Goal: Navigation & Orientation: Find specific page/section

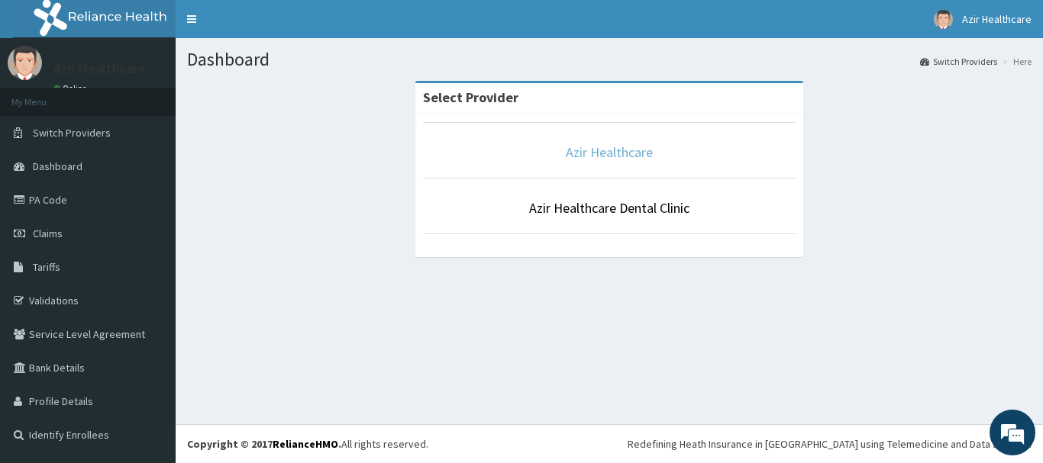
click at [608, 153] on link "Azir Healthcare" at bounding box center [609, 153] width 87 height 18
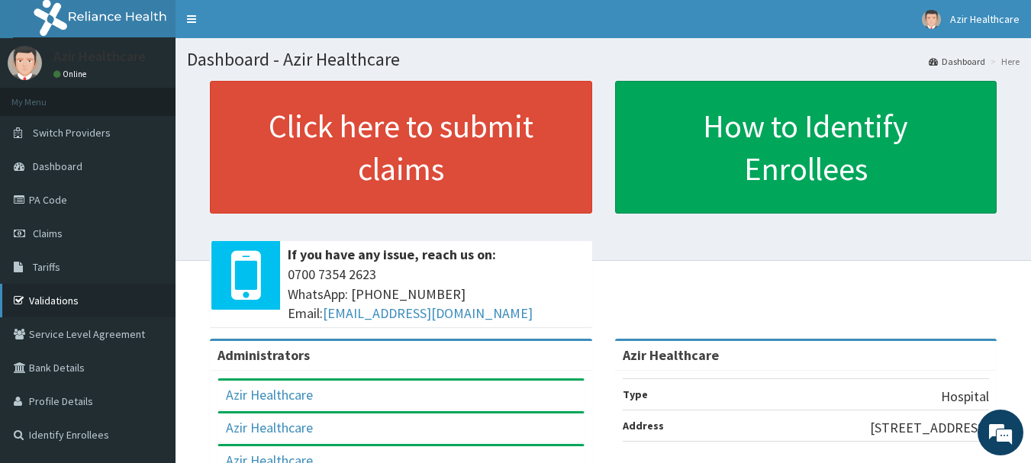
click at [40, 300] on link "Validations" at bounding box center [88, 301] width 176 height 34
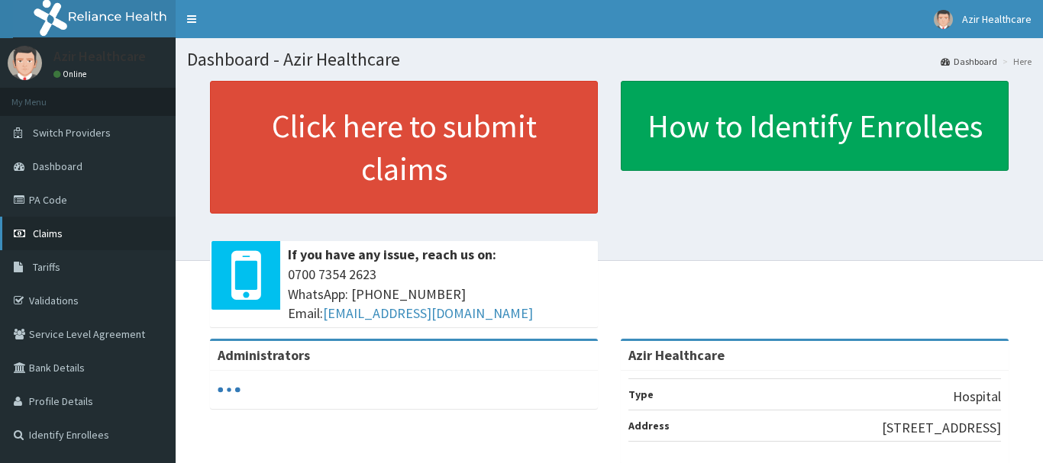
click at [31, 231] on link "Claims" at bounding box center [88, 234] width 176 height 34
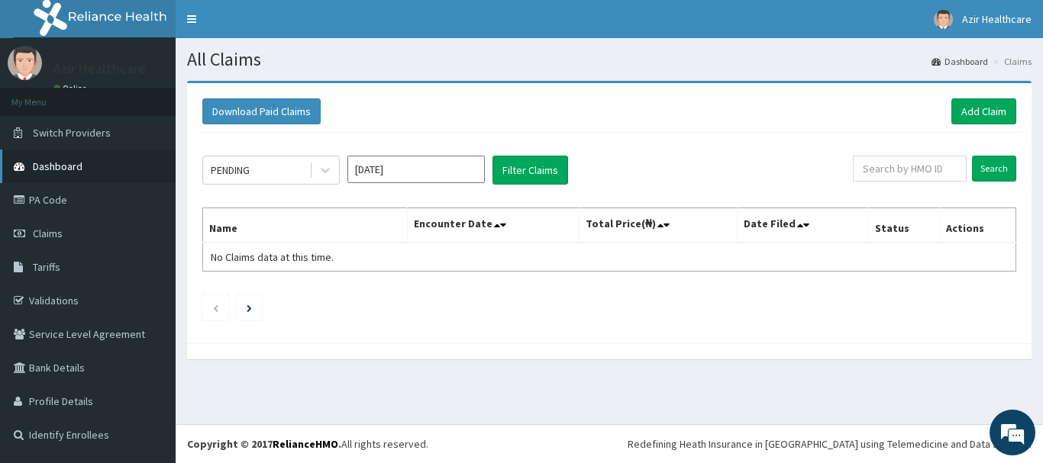
click at [45, 166] on span "Dashboard" at bounding box center [58, 167] width 50 height 14
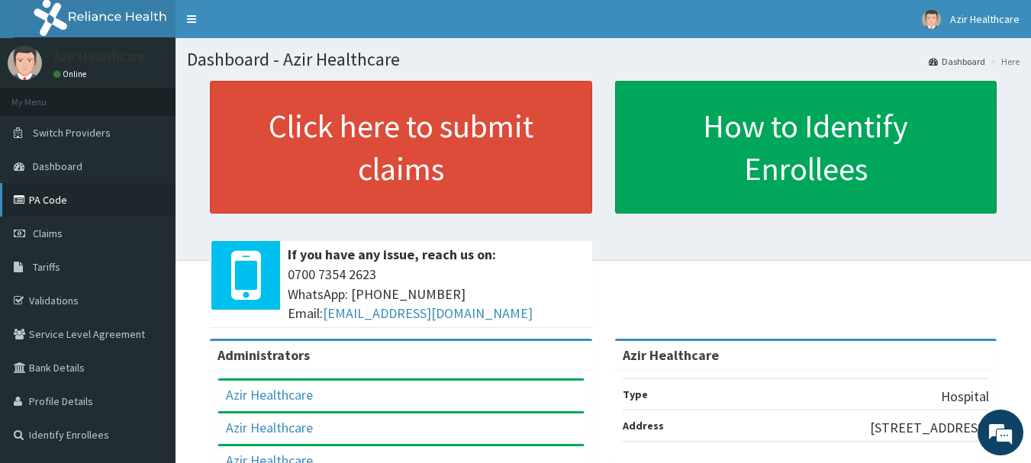
click at [53, 204] on link "PA Code" at bounding box center [88, 200] width 176 height 34
